Goal: Use online tool/utility: Utilize a website feature to perform a specific function

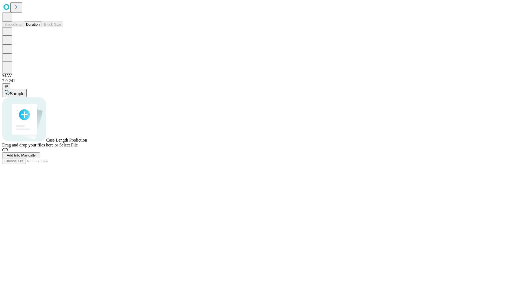
click at [40, 27] on button "Duration" at bounding box center [33, 24] width 18 height 6
click at [24, 91] on span "Sample" at bounding box center [17, 93] width 15 height 5
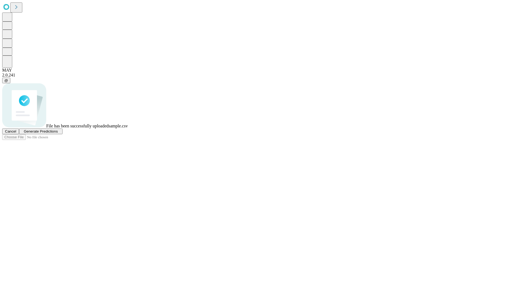
click at [58, 133] on span "Generate Predictions" at bounding box center [41, 131] width 34 height 4
